Goal: Transaction & Acquisition: Purchase product/service

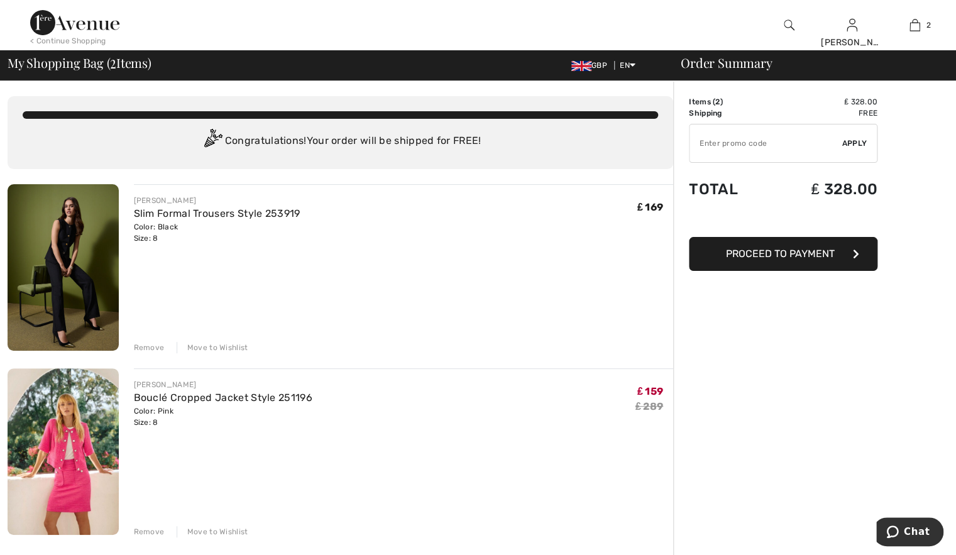
click at [84, 265] on img at bounding box center [63, 267] width 111 height 167
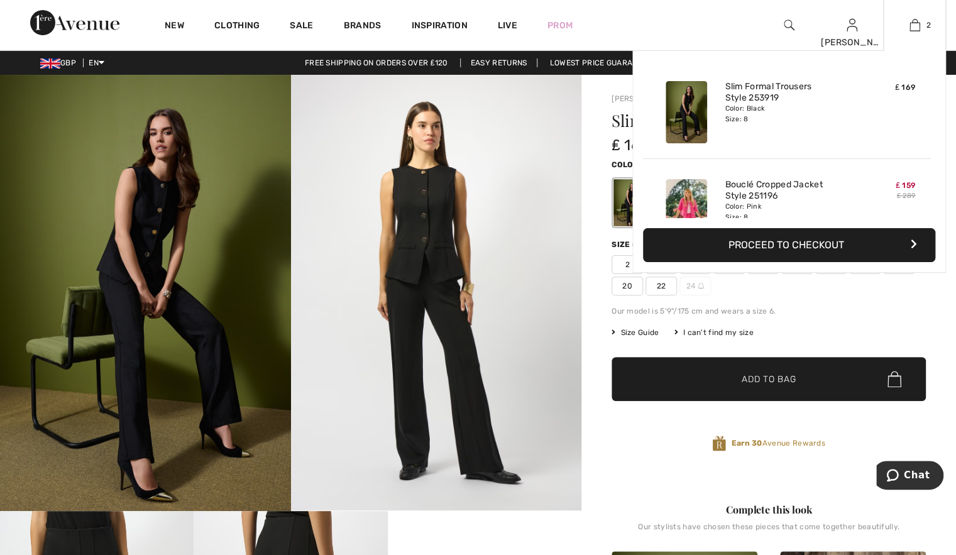
click at [786, 245] on button "Proceed to Checkout" at bounding box center [789, 245] width 292 height 34
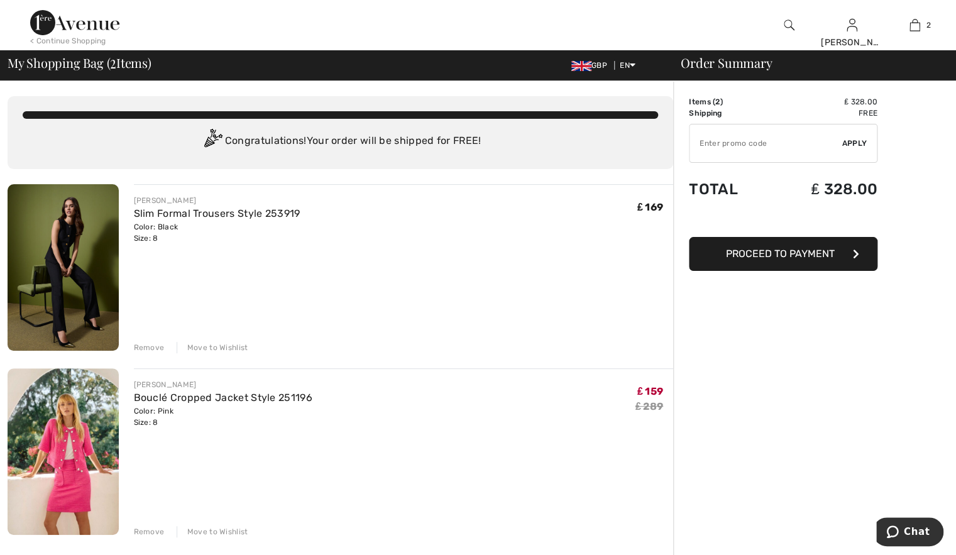
click at [781, 253] on span "Proceed to Payment" at bounding box center [780, 254] width 109 height 12
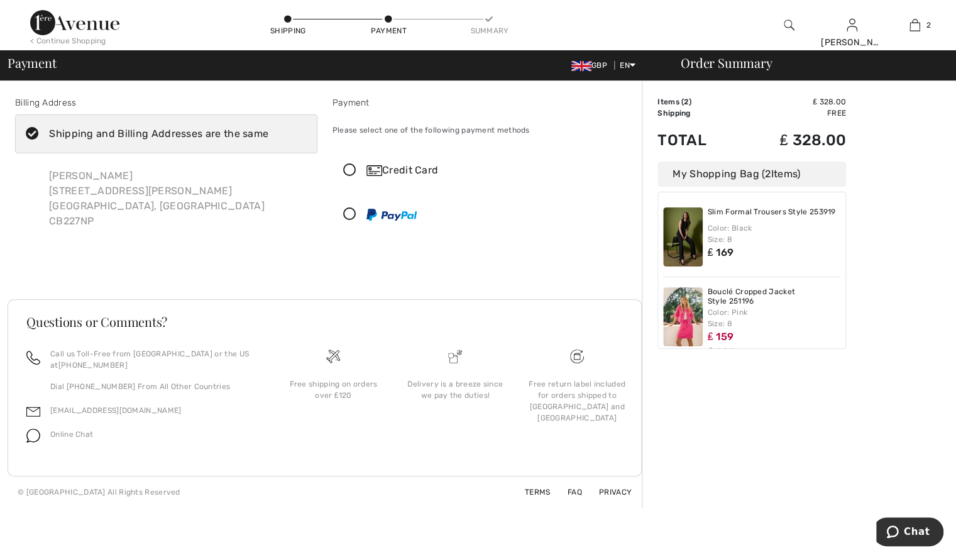
click at [348, 169] on icon at bounding box center [349, 170] width 33 height 13
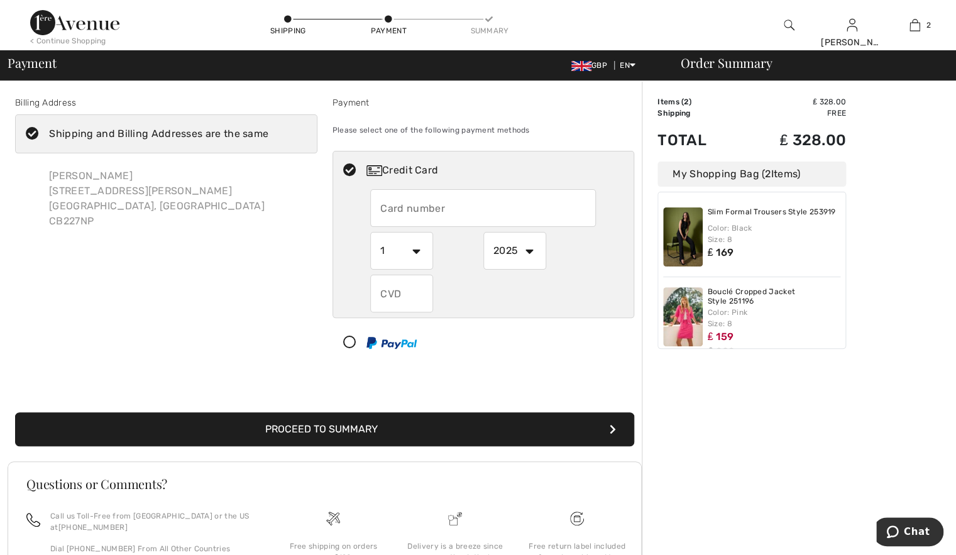
click at [424, 207] on input "text" at bounding box center [483, 208] width 226 height 38
type input "4543122249627249"
click at [370, 232] on select "1 2 3 4 5 6 7 8 9 10 11 12" at bounding box center [401, 251] width 63 height 38
select select "10"
click option "10" at bounding box center [0, 0] width 0 height 0
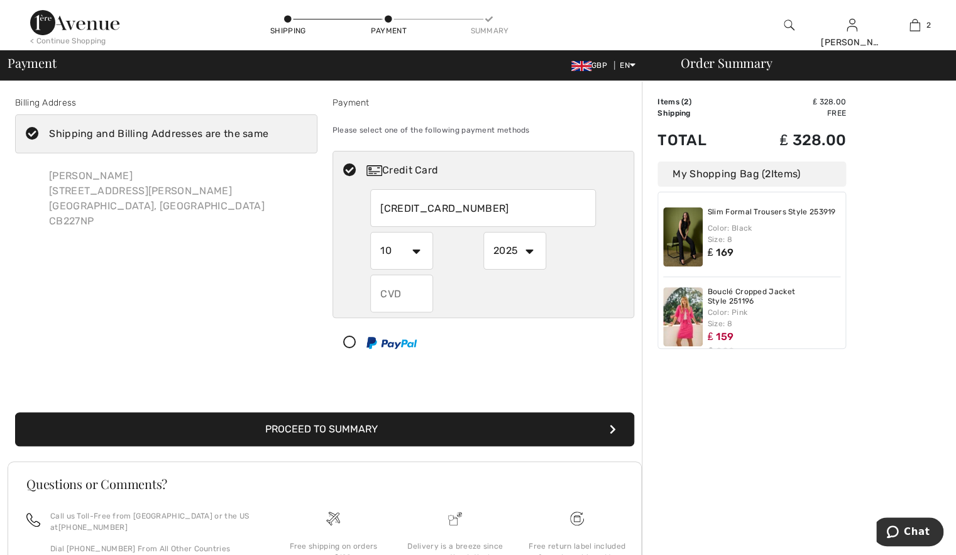
click at [483, 232] on select "2025 2026 2027 2028 2029 2030 2031 2032 2033 2034 2035" at bounding box center [514, 251] width 63 height 38
select select "2028"
click option "2028" at bounding box center [0, 0] width 0 height 0
click at [392, 292] on input "text" at bounding box center [401, 294] width 63 height 38
type input "229"
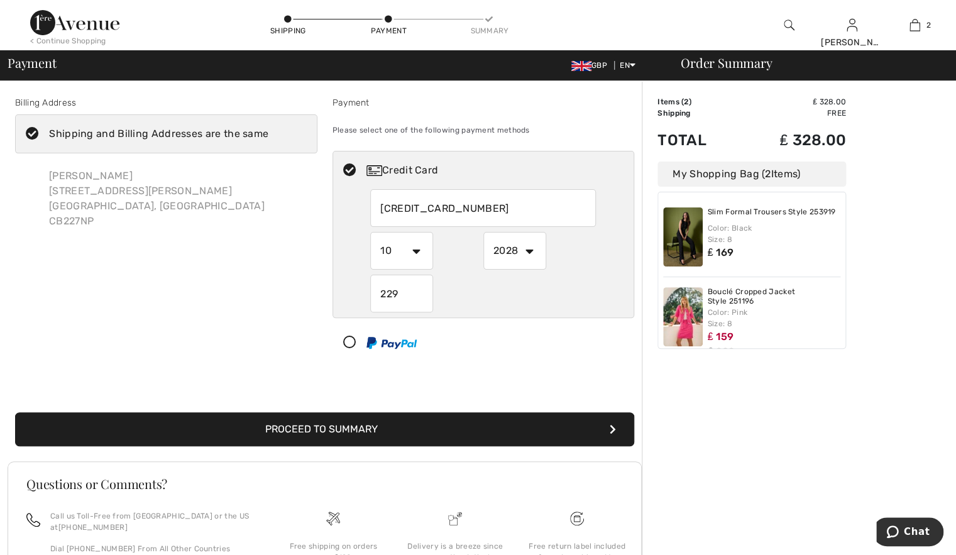
click at [356, 428] on button "Proceed to Summary" at bounding box center [324, 429] width 619 height 34
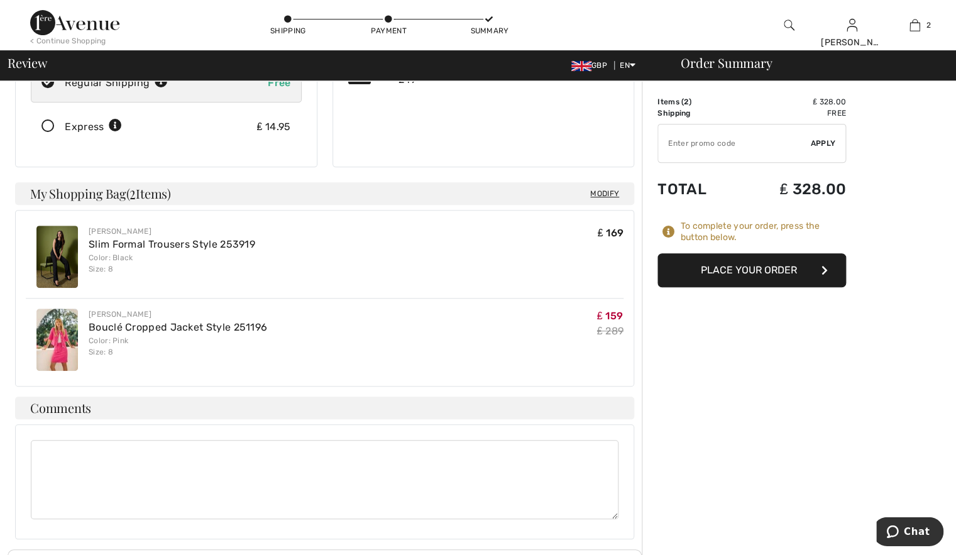
scroll to position [154, 0]
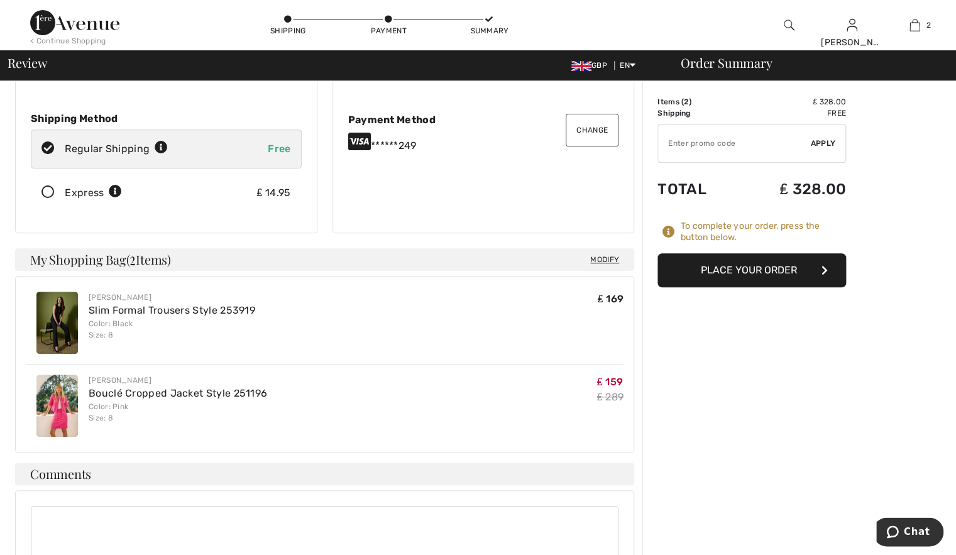
click at [753, 269] on button "Place Your Order" at bounding box center [752, 270] width 189 height 34
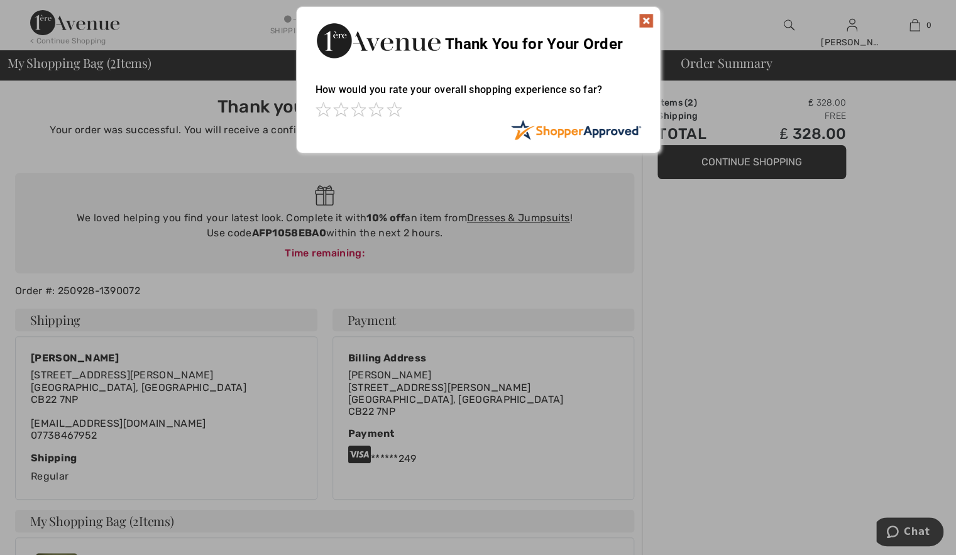
click at [644, 17] on img at bounding box center [646, 20] width 15 height 15
